Goal: Information Seeking & Learning: Learn about a topic

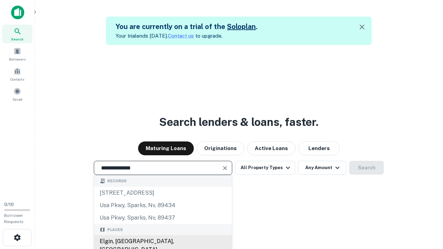
click at [163, 242] on div "Elgin, [GEOGRAPHIC_DATA], [GEOGRAPHIC_DATA]" at bounding box center [163, 245] width 138 height 21
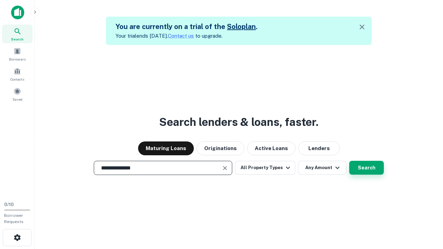
type input "**********"
click at [349, 161] on button "Search" at bounding box center [366, 168] width 35 height 14
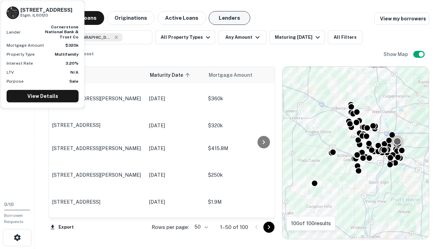
click at [230, 18] on button "Lenders" at bounding box center [230, 18] width 42 height 14
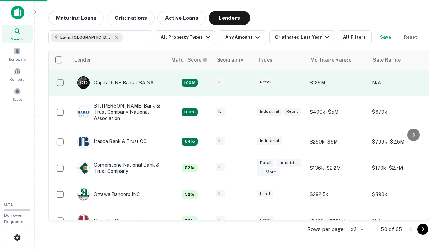
click at [246, 83] on div "IL" at bounding box center [233, 82] width 35 height 9
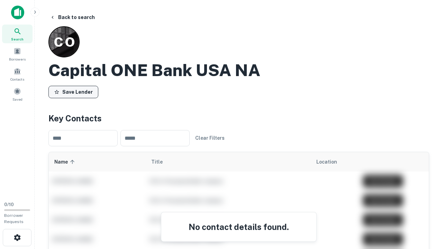
click at [73, 92] on button "Save Lender" at bounding box center [73, 92] width 50 height 12
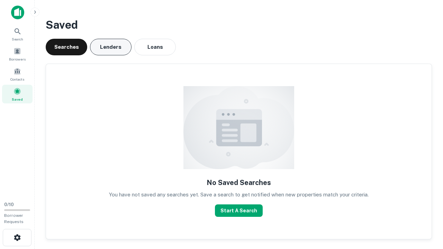
click at [111, 47] on button "Lenders" at bounding box center [111, 47] width 42 height 17
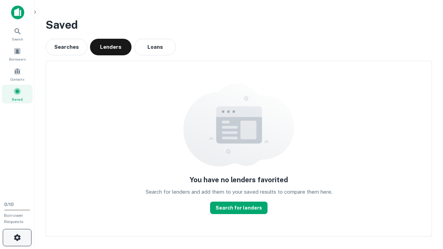
click at [17, 238] on icon "button" at bounding box center [17, 238] width 8 height 8
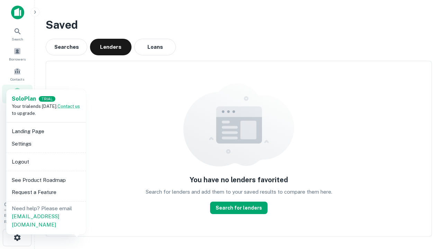
click at [46, 162] on li "Logout" at bounding box center [46, 162] width 74 height 12
